Goal: Task Accomplishment & Management: Manage account settings

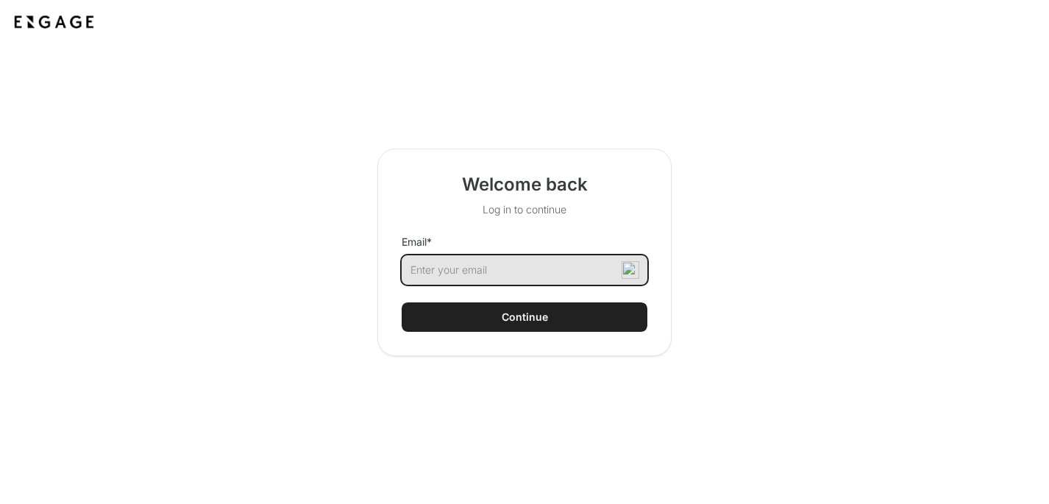
click at [464, 272] on input "Email *" at bounding box center [525, 269] width 246 height 29
type input "[EMAIL_ADDRESS][DOMAIN_NAME]"
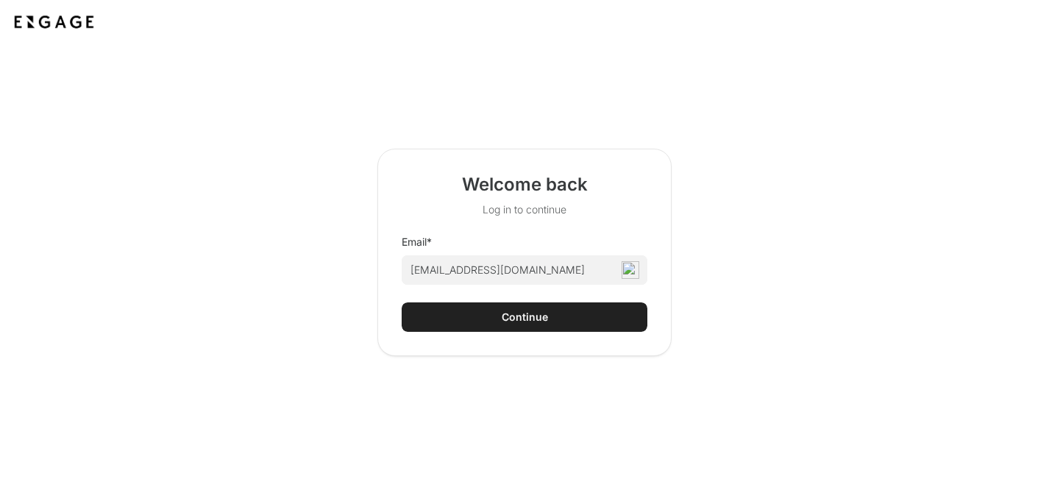
click at [502, 310] on div "Continue" at bounding box center [525, 317] width 46 height 15
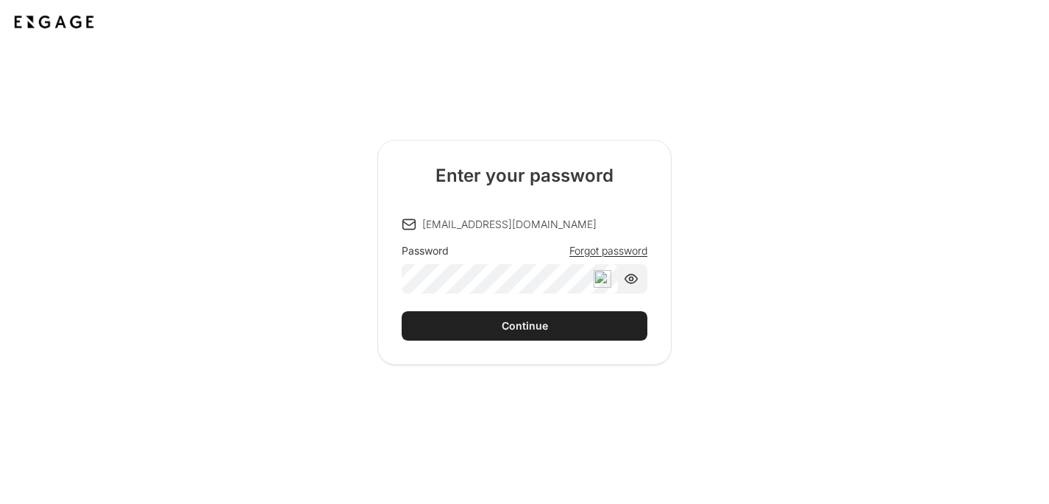
click at [528, 329] on div "Continue" at bounding box center [525, 326] width 46 height 15
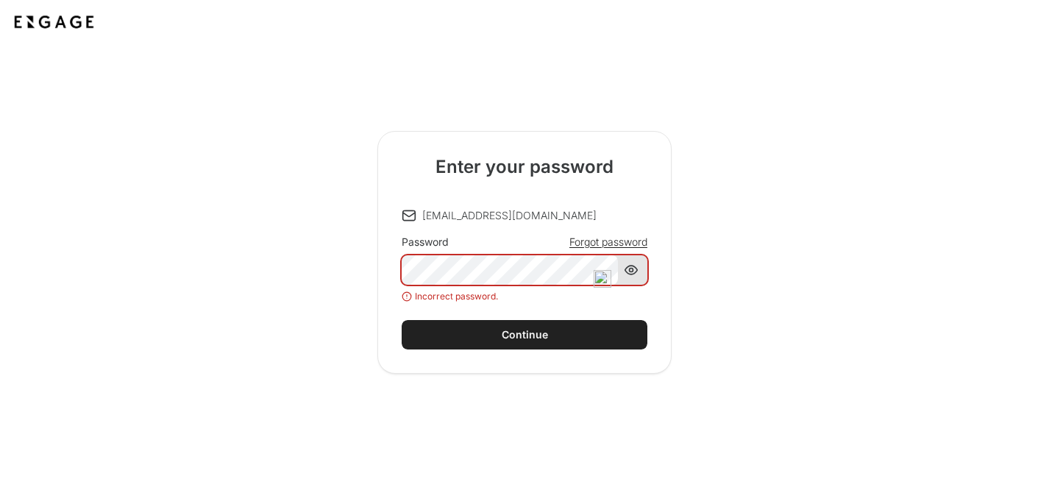
click at [632, 267] on icon at bounding box center [631, 270] width 15 height 15
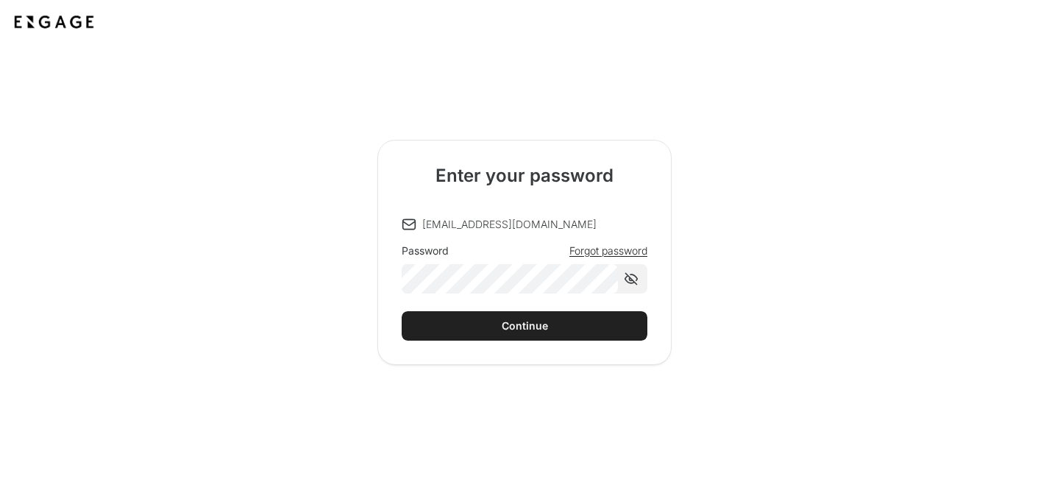
click at [457, 327] on button "Continue" at bounding box center [525, 325] width 246 height 29
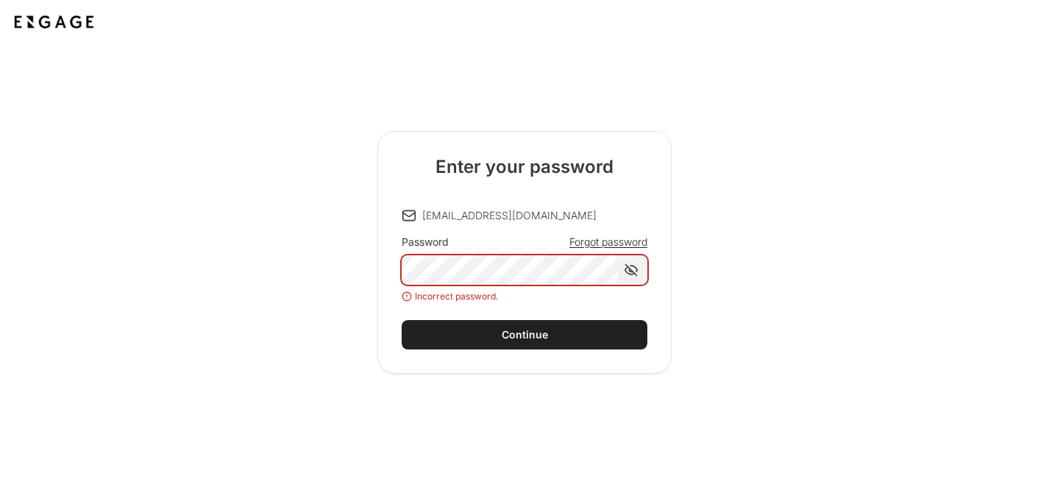
click at [457, 327] on button "Continue" at bounding box center [525, 334] width 246 height 29
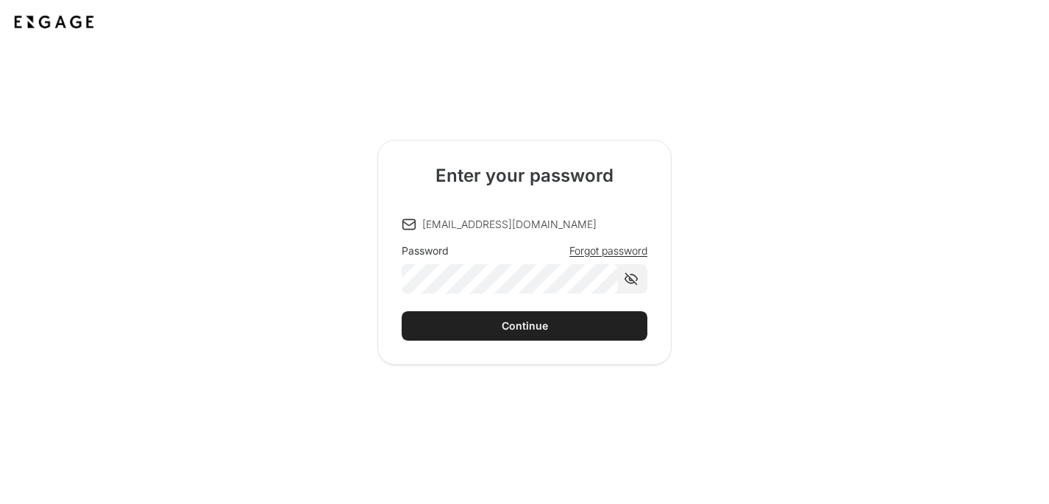
click at [510, 324] on div "Continue" at bounding box center [525, 326] width 46 height 15
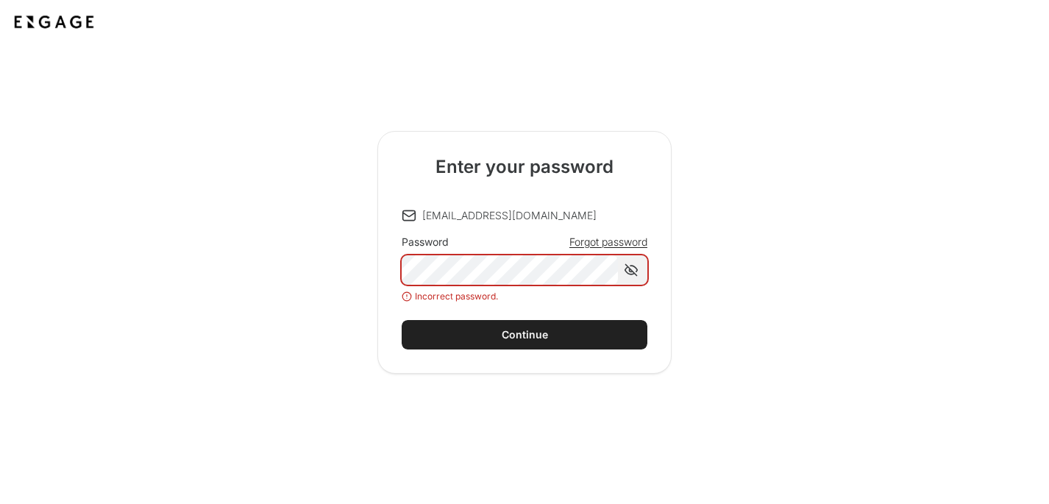
click at [602, 242] on span "Forgot password" at bounding box center [608, 242] width 78 height 15
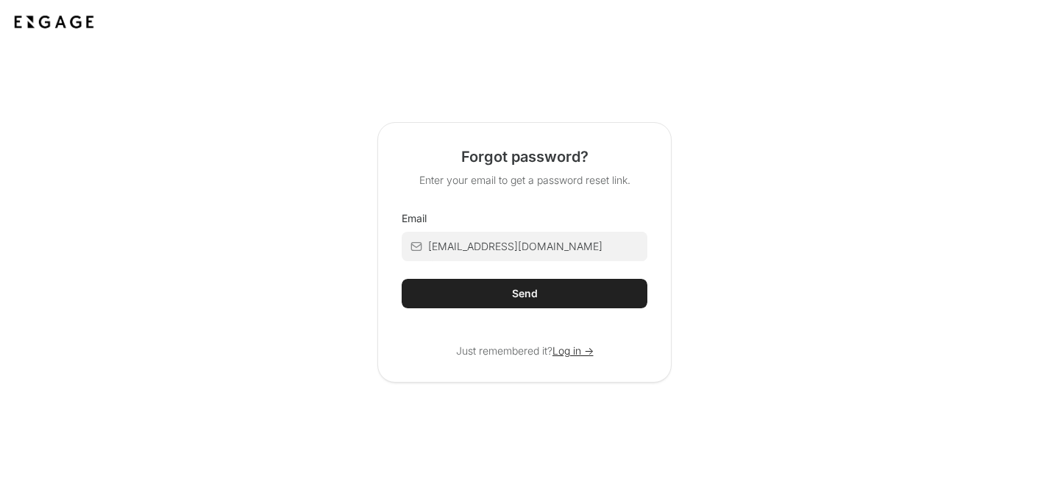
click at [558, 292] on button "Send" at bounding box center [525, 293] width 246 height 29
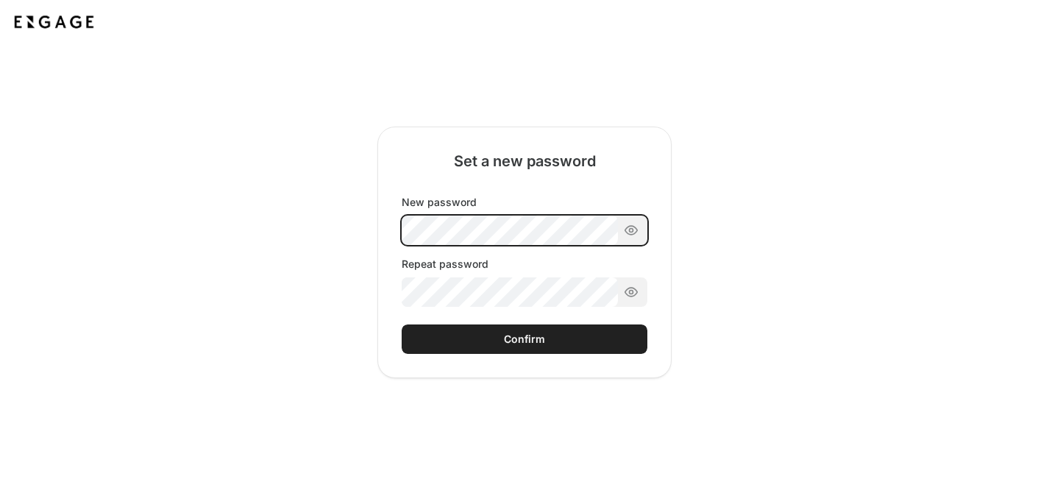
click at [483, 229] on div "New password Repeat password" at bounding box center [525, 251] width 246 height 112
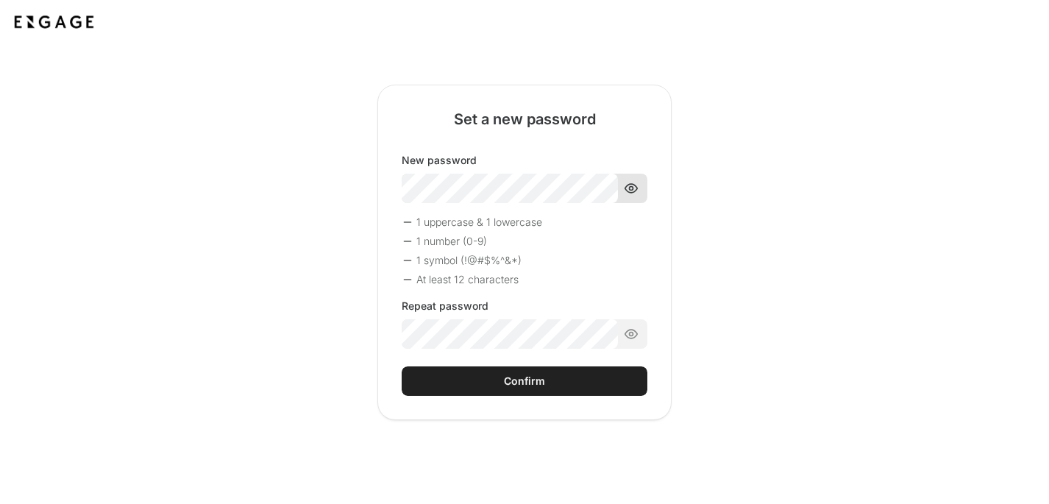
click at [633, 186] on icon at bounding box center [631, 188] width 15 height 15
click at [475, 384] on button "Confirm" at bounding box center [525, 380] width 246 height 29
